Goal: Check status

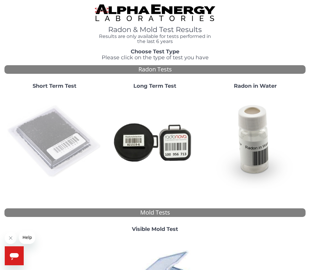
click at [57, 127] on img at bounding box center [55, 142] width 96 height 96
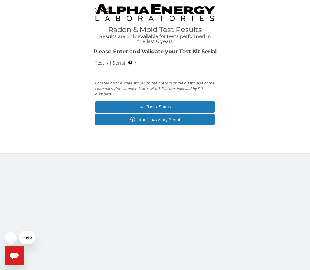
click at [156, 73] on input "Test Kit Serial Located on the white sticker on the bottom of the plastic side …" at bounding box center [155, 74] width 120 height 13
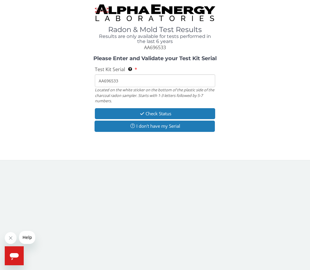
type input "AA696533"
click at [164, 111] on button "Check Status" at bounding box center [155, 113] width 120 height 11
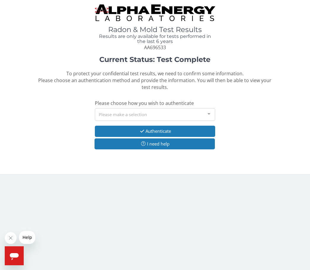
click at [206, 112] on div at bounding box center [209, 114] width 12 height 11
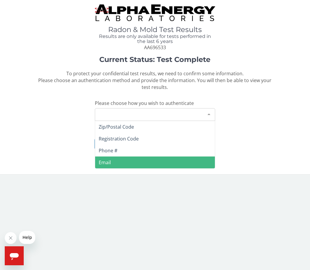
click at [108, 162] on span "Email" at bounding box center [105, 162] width 12 height 7
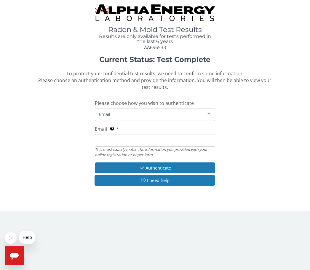
click at [133, 141] on input "Email This must exactly match the information you provided with your online reg…" at bounding box center [155, 140] width 120 height 13
type input "[PERSON_NAME][EMAIL_ADDRESS][PERSON_NAME][DOMAIN_NAME]"
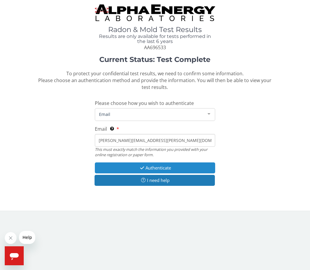
click at [157, 164] on button "Authenticate" at bounding box center [155, 168] width 120 height 11
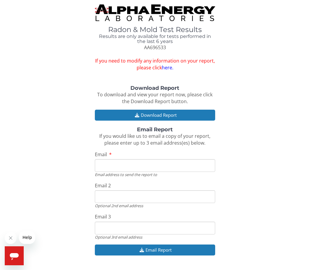
click at [127, 159] on input "Email" at bounding box center [155, 165] width 120 height 13
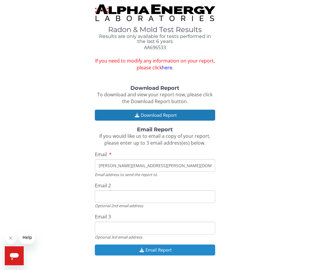
type input "[PERSON_NAME][EMAIL_ADDRESS][PERSON_NAME][DOMAIN_NAME]"
click at [189, 246] on button "Email Report" at bounding box center [155, 250] width 120 height 11
click at [162, 245] on button "Email Report" at bounding box center [155, 250] width 120 height 11
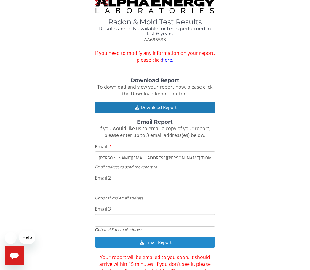
scroll to position [9, 0]
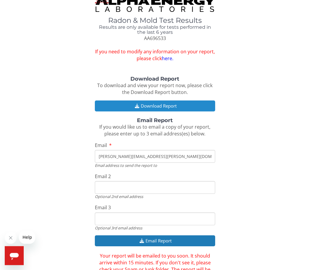
click at [154, 101] on button "Download Report" at bounding box center [155, 106] width 120 height 11
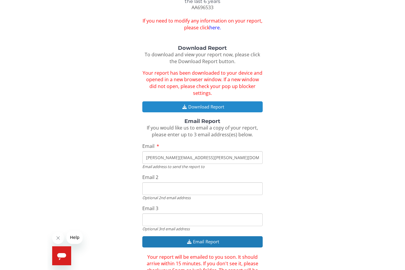
scroll to position [28, 0]
